Goal: Find specific page/section: Find specific page/section

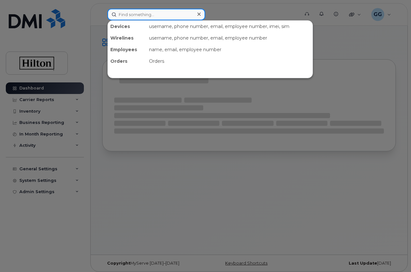
click at [128, 15] on input at bounding box center [156, 15] width 98 height 12
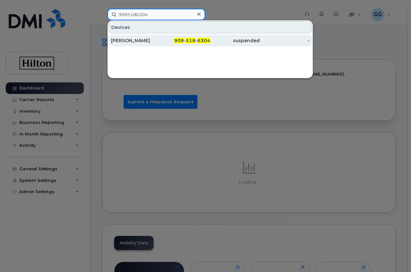
type input "9095186304"
click at [135, 41] on div "[PERSON_NAME]" at bounding box center [136, 40] width 50 height 6
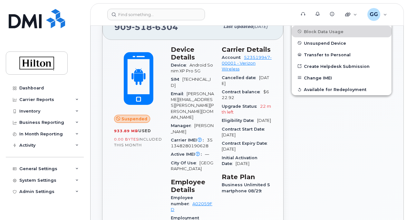
scroll to position [161, 0]
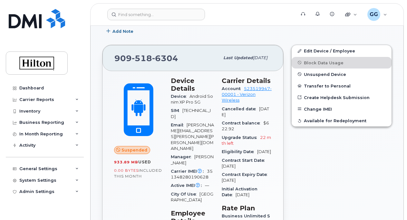
click at [181, 57] on div "[PHONE_NUMBER]" at bounding box center [166, 58] width 105 height 14
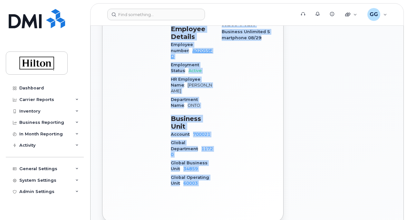
scroll to position [355, 0]
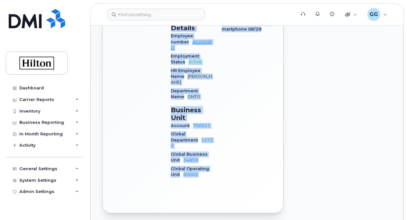
drag, startPoint x: 117, startPoint y: 88, endPoint x: 266, endPoint y: 133, distance: 155.9
click at [266, 133] on div "[PHONE_NUMBER] Last updated [DATE] Suspended 933.89 MB  used 0.00 Bytes  includ…" at bounding box center [192, 32] width 181 height 362
copy div "561 354 1682 Lore ipsumdo Sit 62, 5997 Ametconse 129.56 AD  elit 1.97 Seddo  ei…"
click at [229, 63] on div "Carrier Details Account 523519947-00001 - Verizon Wireless Cancelled date [DATE…" at bounding box center [247, 34] width 58 height 309
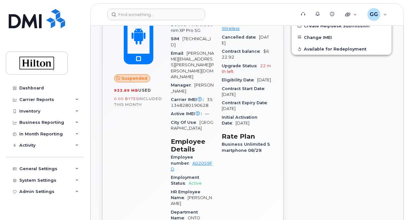
scroll to position [161, 0]
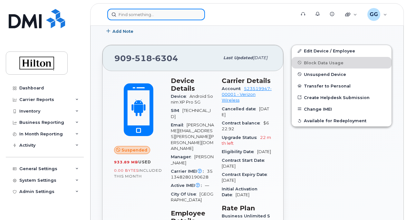
click at [145, 17] on input at bounding box center [156, 15] width 98 height 12
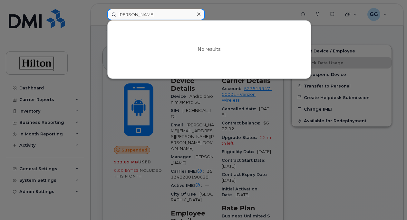
type input "[PERSON_NAME]"
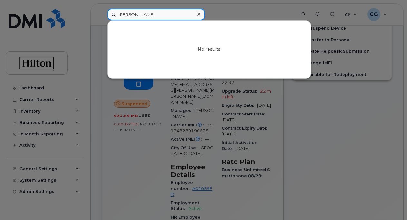
scroll to position [97, 0]
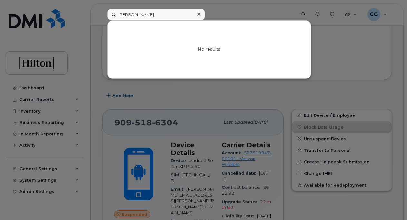
click at [199, 13] on icon at bounding box center [198, 14] width 3 height 5
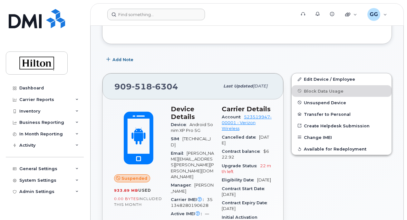
scroll to position [64, 0]
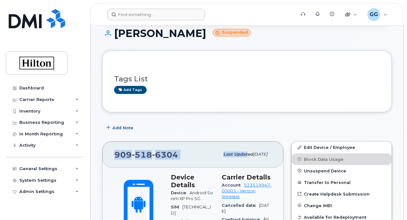
drag, startPoint x: 116, startPoint y: 154, endPoint x: 233, endPoint y: 146, distance: 117.6
click at [233, 146] on div "909 518 6304 Last updated Sep 11, 2025" at bounding box center [192, 155] width 181 height 26
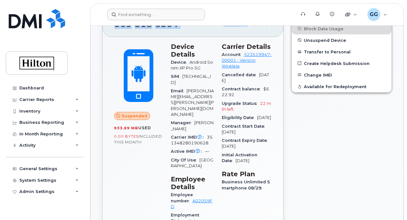
scroll to position [193, 0]
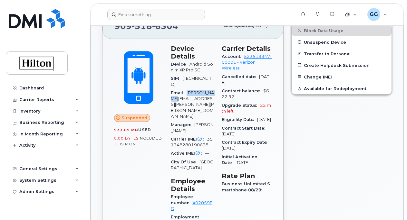
drag, startPoint x: 187, startPoint y: 95, endPoint x: 220, endPoint y: 90, distance: 33.6
click at [218, 90] on div "Device Details Device Android Sonim XP Pro 5G SIM 89148000010553370172 Email In…" at bounding box center [192, 195] width 51 height 309
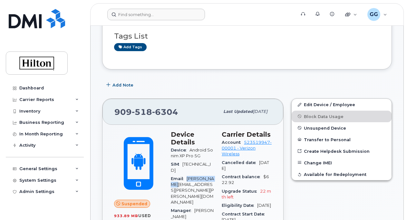
scroll to position [32, 0]
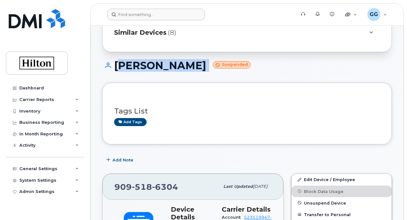
drag, startPoint x: 116, startPoint y: 66, endPoint x: 225, endPoint y: 57, distance: 109.0
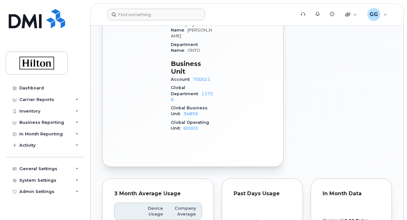
scroll to position [258, 0]
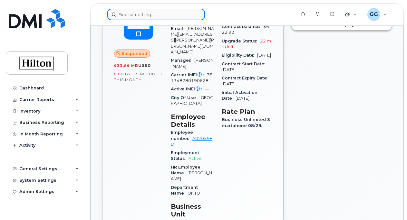
click at [124, 15] on input at bounding box center [156, 15] width 98 height 12
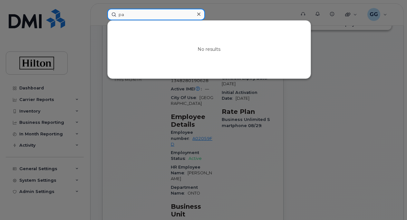
type input "p"
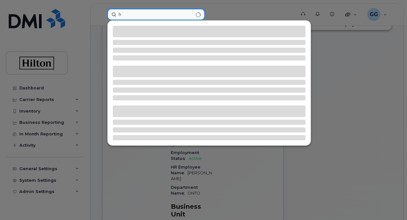
type input "f"
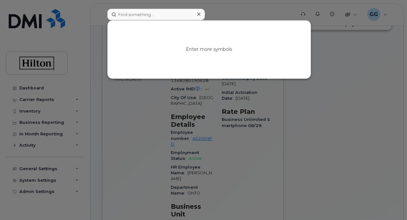
click at [197, 14] on icon at bounding box center [198, 14] width 3 height 5
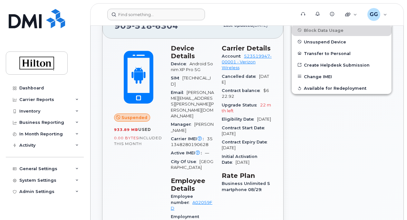
scroll to position [226, 0]
